Goal: Download file/media

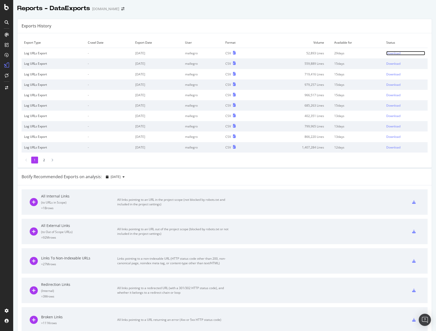
click at [389, 55] on div "Download" at bounding box center [393, 53] width 14 height 4
click at [7, 201] on div at bounding box center [7, 169] width 12 height 276
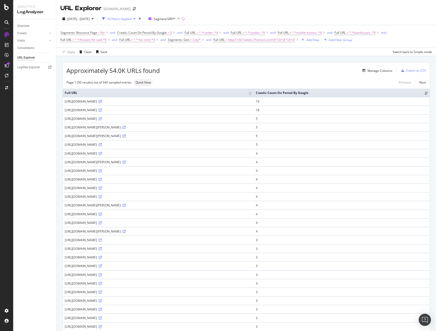
click at [256, 64] on div "Approximately 54.0K URLs found Manage Columns Export as CSV" at bounding box center [246, 68] width 367 height 12
click at [90, 20] on span "2025 Oct. 1st - Oct. 5th" at bounding box center [78, 19] width 22 height 4
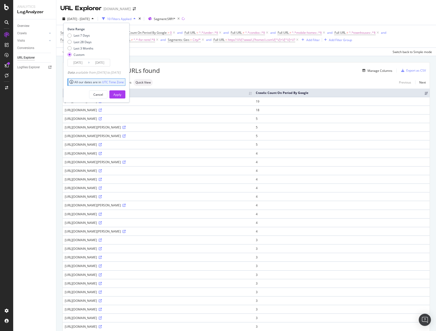
click at [79, 64] on input "2025/10/01" at bounding box center [78, 62] width 20 height 7
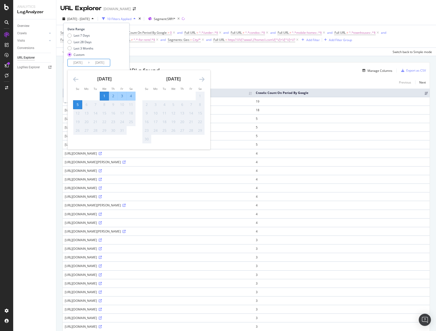
click at [129, 59] on div "Date Range Last 7 Days Last 28 Days Last 3 Months Custom 2025/10/01 Navigate fo…" at bounding box center [96, 63] width 66 height 80
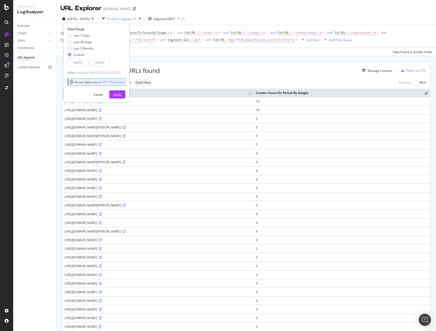
click at [80, 65] on input "2025/10/01" at bounding box center [78, 62] width 20 height 7
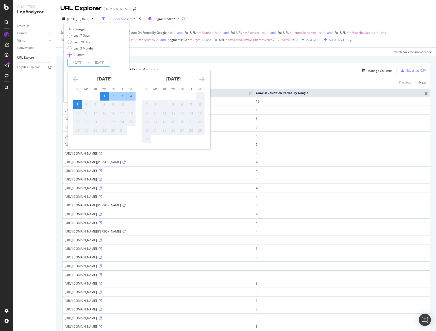
click at [76, 78] on icon "Move backward to switch to the previous month." at bounding box center [75, 79] width 5 height 6
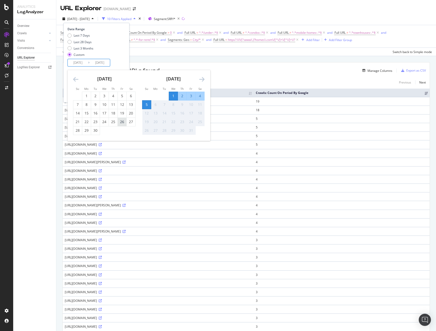
click at [122, 123] on div "26" at bounding box center [122, 121] width 9 height 5
type input "2025/09/26"
click at [96, 131] on div "30" at bounding box center [95, 130] width 9 height 5
type input "2025/09/30"
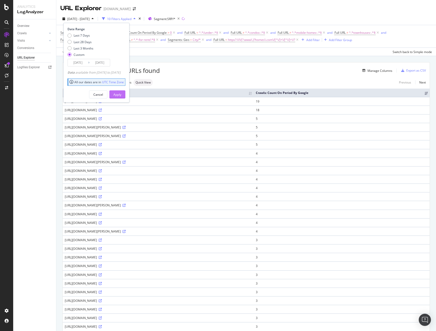
click at [121, 95] on div "Apply" at bounding box center [117, 94] width 8 height 4
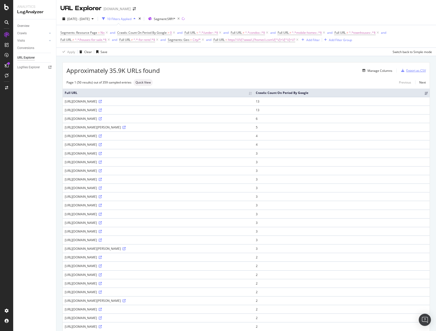
click at [411, 70] on div "Export as CSV" at bounding box center [416, 70] width 20 height 4
